Goal: Task Accomplishment & Management: Manage account settings

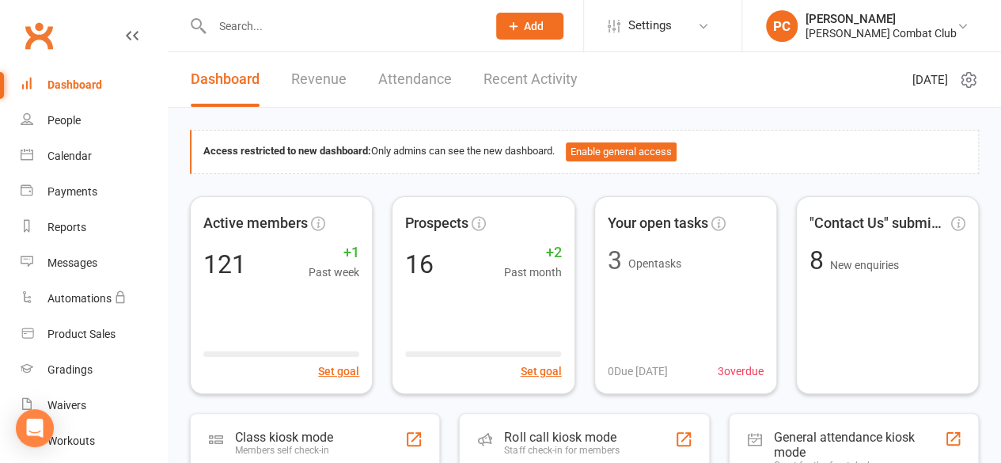
click at [267, 32] on input "text" at bounding box center [341, 26] width 268 height 22
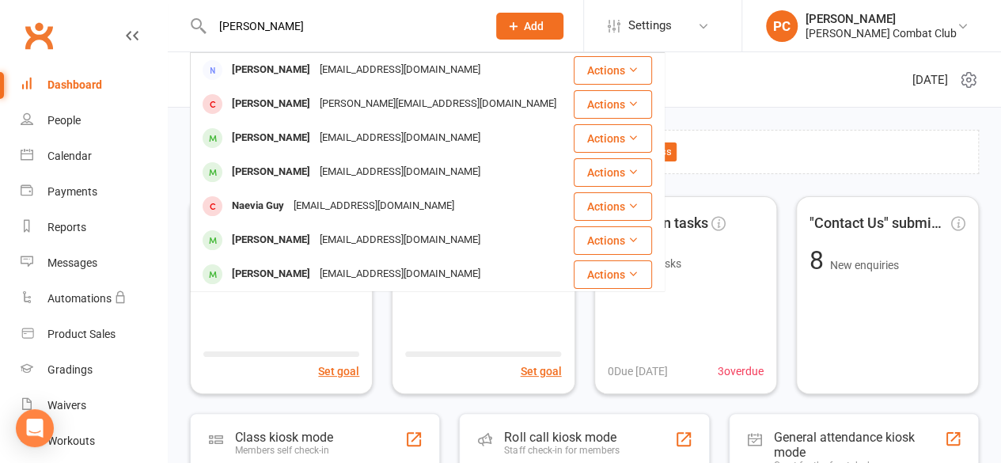
type input "[PERSON_NAME]"
click at [271, 245] on div "[PERSON_NAME]" at bounding box center [271, 240] width 88 height 23
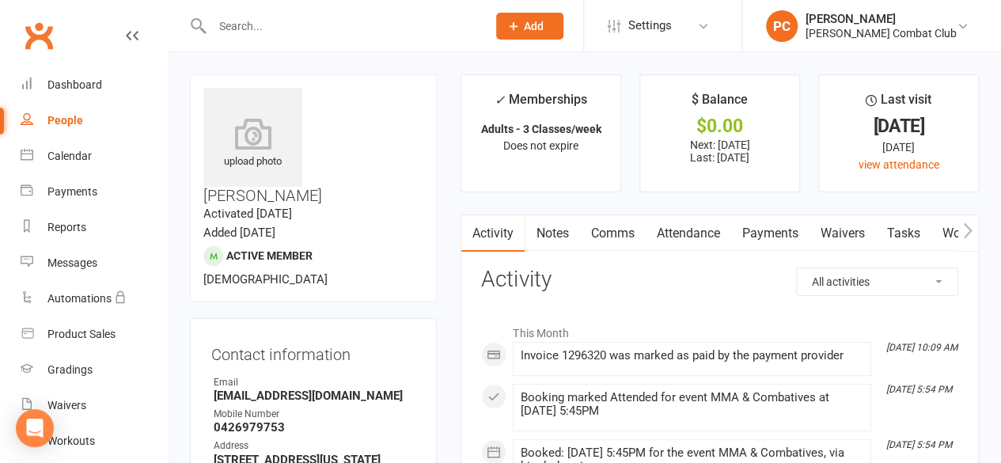
click at [766, 237] on link "Payments" at bounding box center [769, 233] width 78 height 36
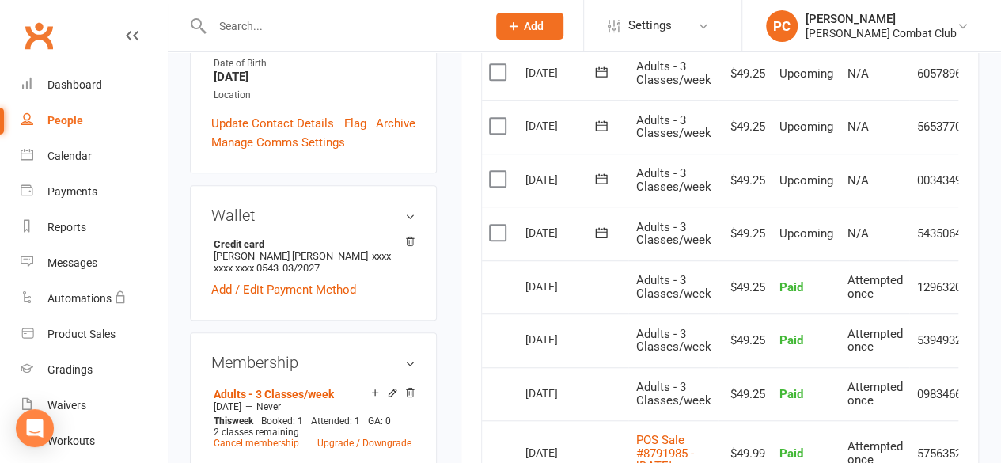
scroll to position [475, 0]
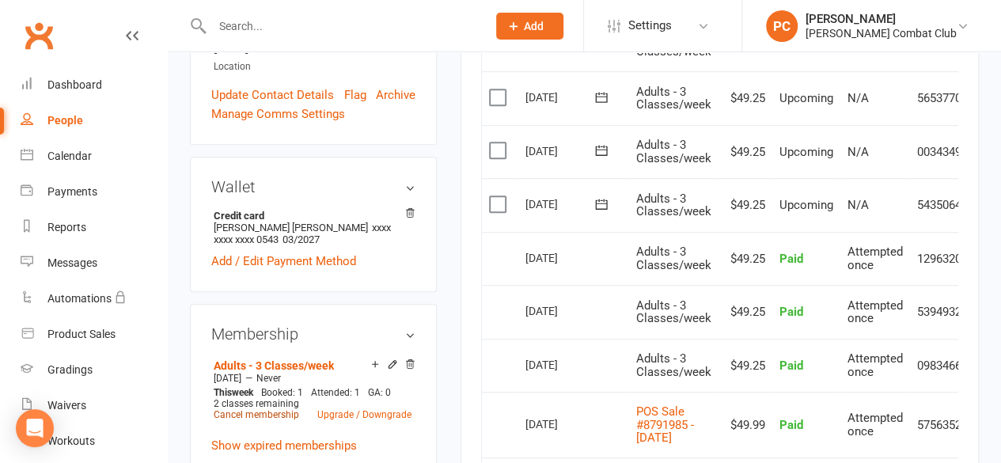
click at [264, 409] on link "Cancel membership" at bounding box center [256, 414] width 85 height 11
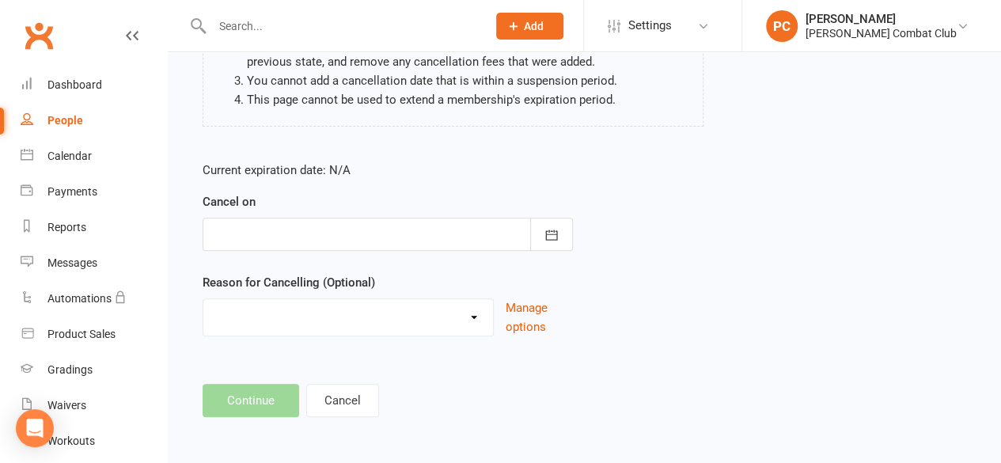
click at [312, 219] on div at bounding box center [388, 234] width 370 height 33
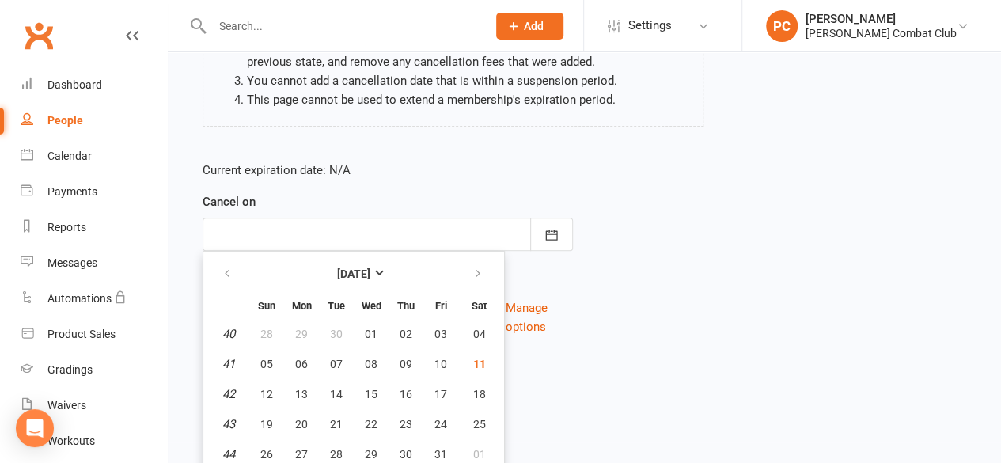
scroll to position [273, 0]
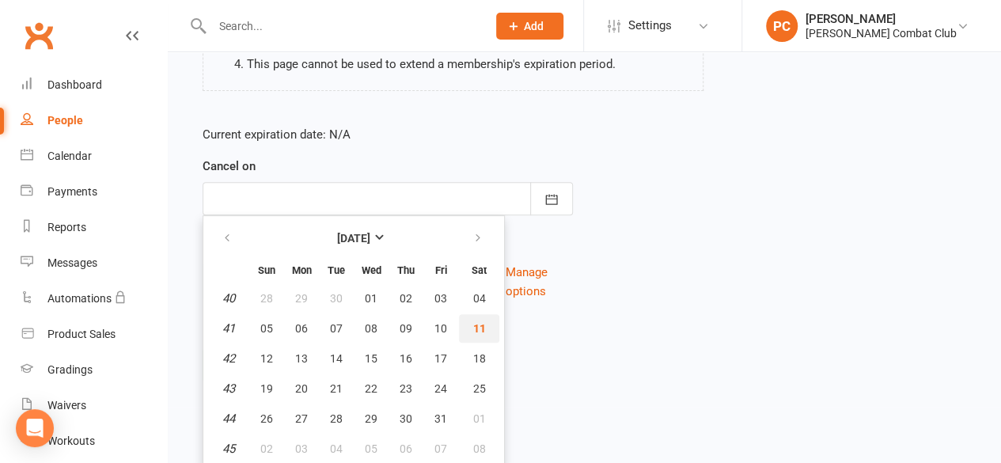
click at [480, 326] on span "11" at bounding box center [479, 328] width 13 height 13
type input "[DATE]"
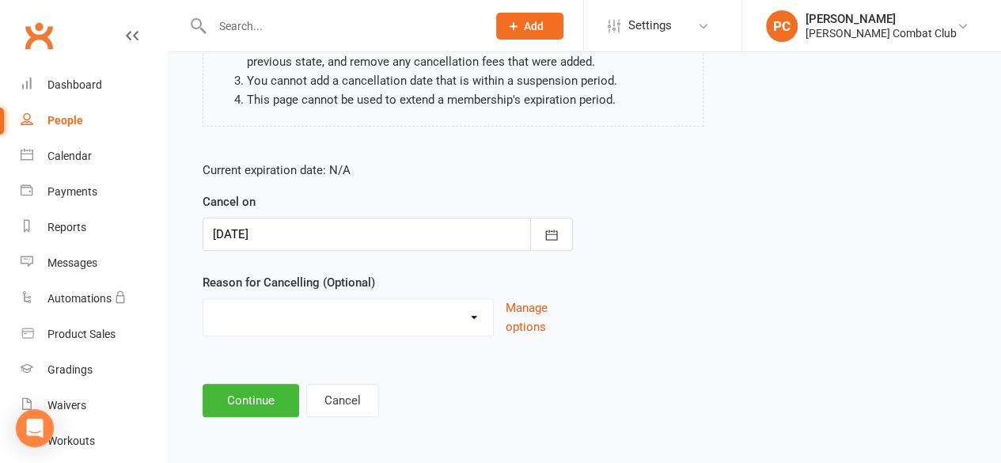
click at [326, 312] on select "Holiday Injury Other reason" at bounding box center [348, 315] width 290 height 32
select select "2"
click at [203, 299] on select "Holiday Injury Other reason" at bounding box center [348, 315] width 290 height 32
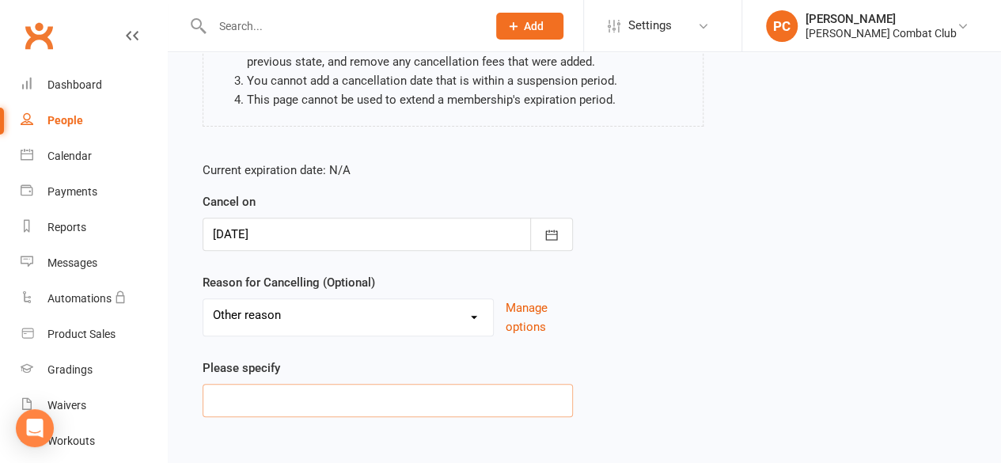
click at [309, 400] on input at bounding box center [388, 400] width 370 height 33
type input "work placement"
click at [662, 339] on div "Current expiration date: N/A Cancel on [DATE] [DATE] Sun Mon Tue Wed Thu Fri Sa…" at bounding box center [584, 294] width 787 height 290
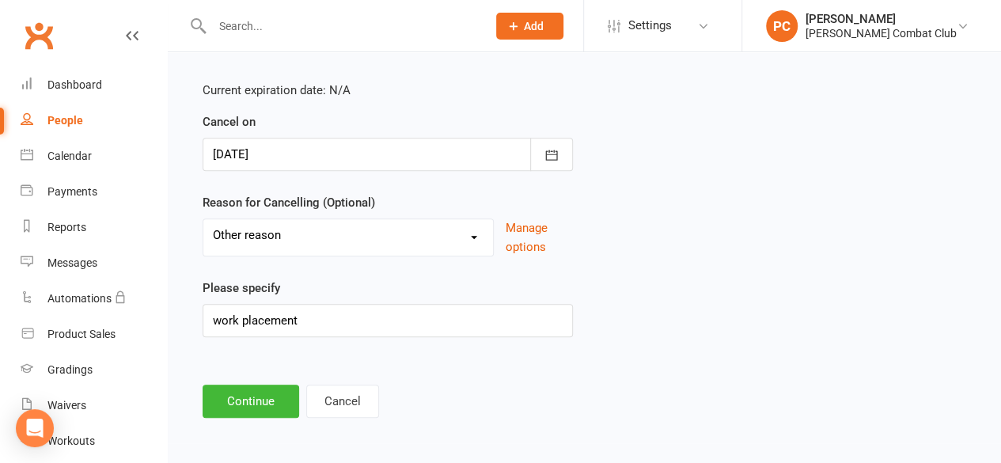
scroll to position [318, 0]
click at [244, 396] on button "Continue" at bounding box center [251, 400] width 97 height 33
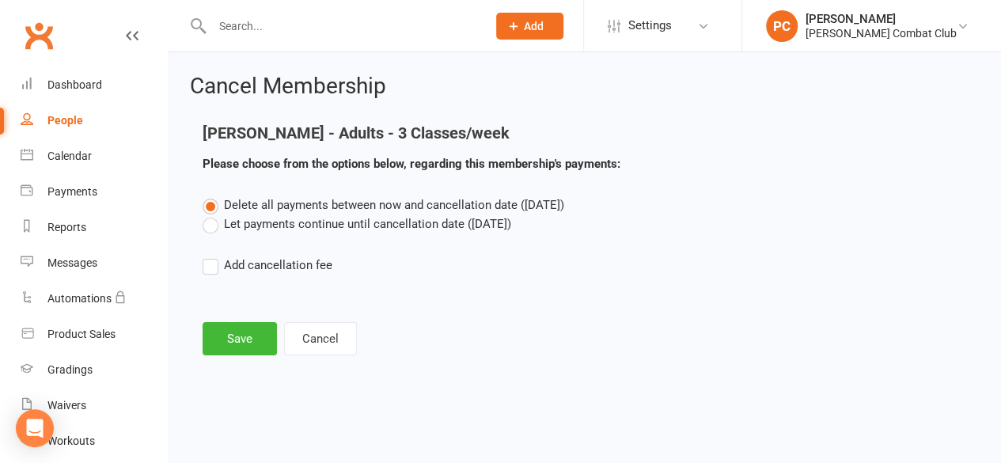
scroll to position [0, 0]
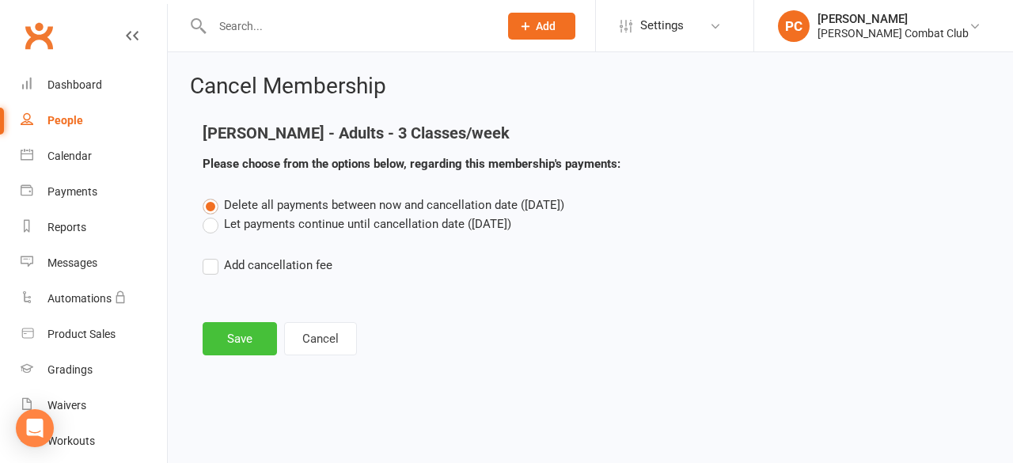
click at [245, 330] on button "Save" at bounding box center [240, 338] width 74 height 33
